Goal: Navigation & Orientation: Find specific page/section

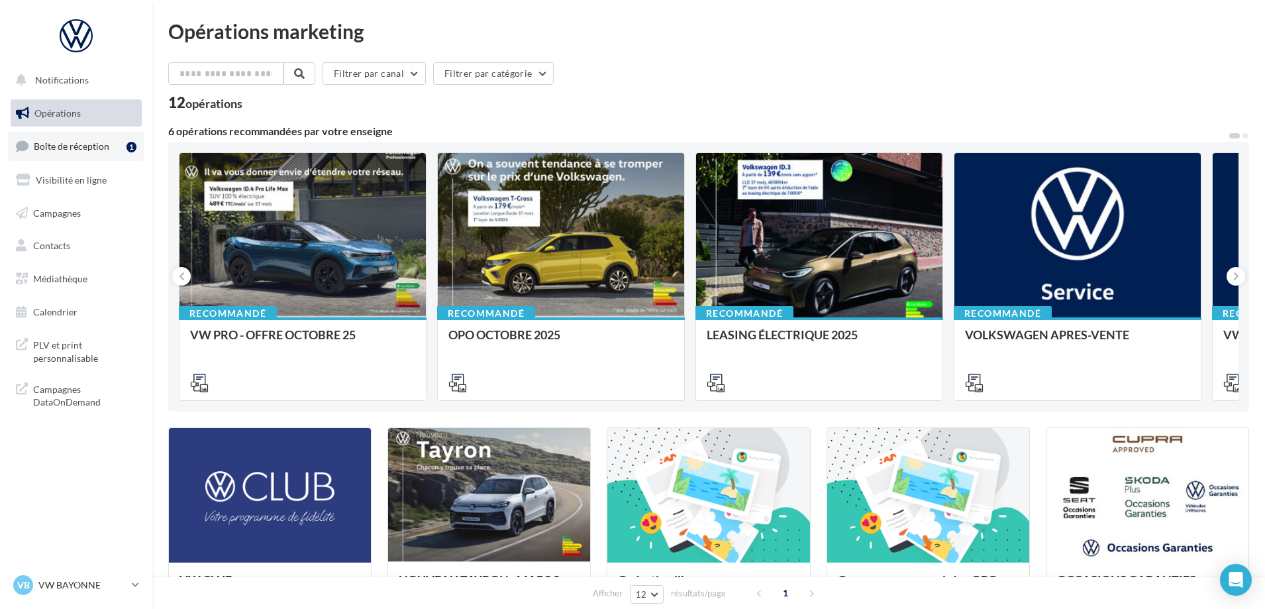
click at [94, 143] on span "Boîte de réception" at bounding box center [71, 145] width 75 height 11
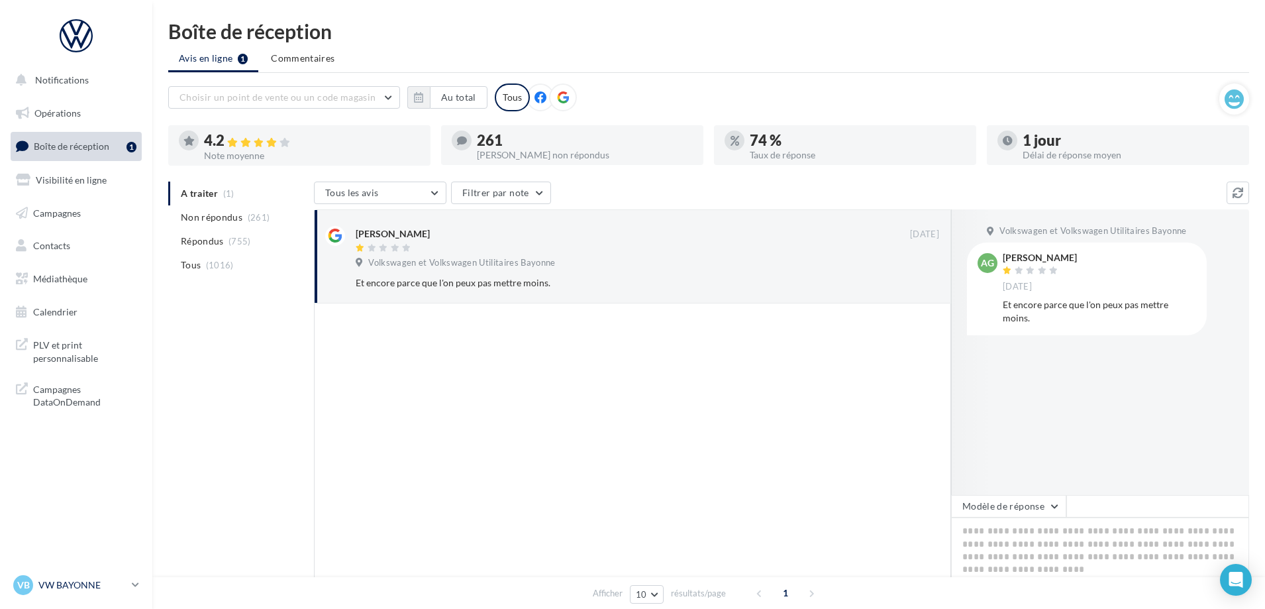
click at [109, 579] on p "VW BAYONNE" at bounding box center [82, 584] width 88 height 13
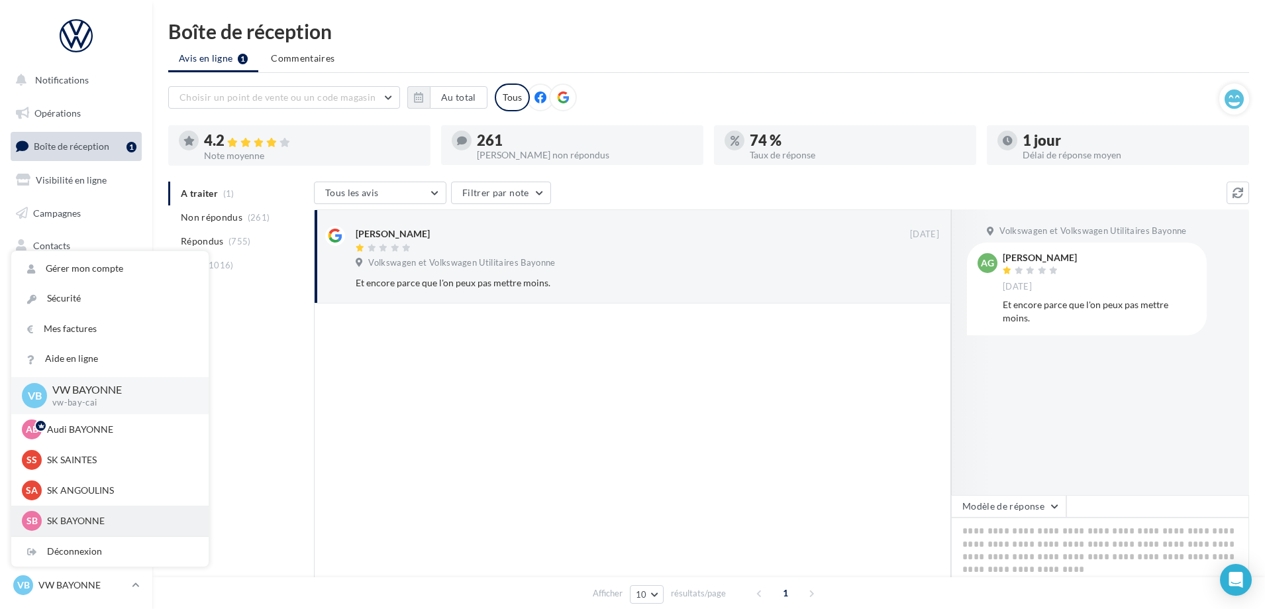
click at [115, 520] on p "SK BAYONNE" at bounding box center [120, 520] width 146 height 13
